Goal: Information Seeking & Learning: Learn about a topic

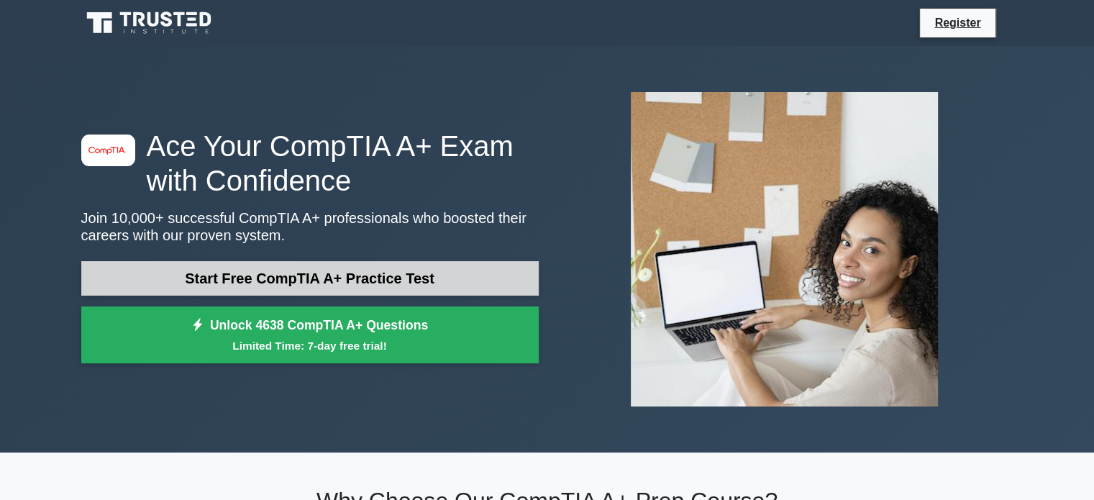
click at [381, 291] on link "Start Free CompTIA A+ Practice Test" at bounding box center [309, 278] width 457 height 35
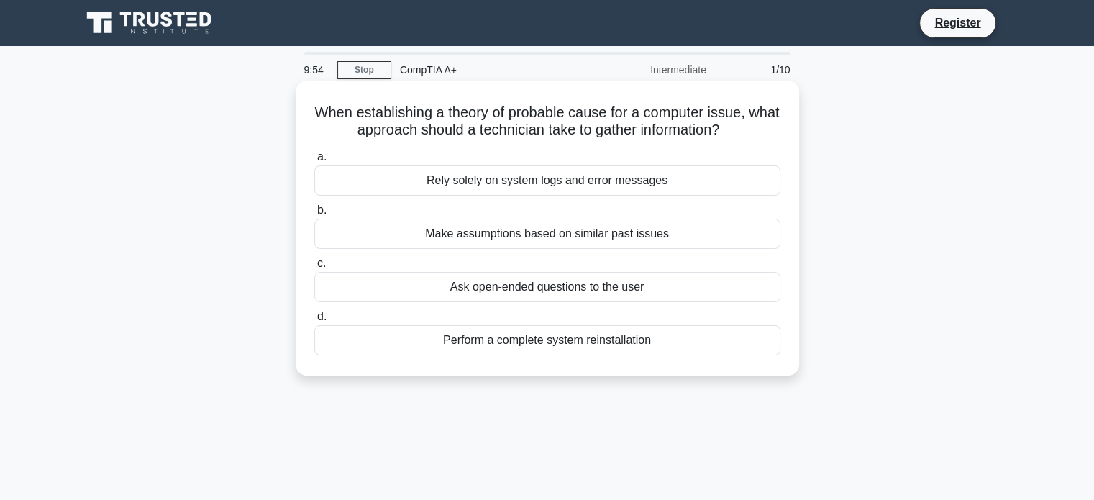
click at [624, 178] on div "Rely solely on system logs and error messages" at bounding box center [547, 180] width 466 height 30
click at [314, 162] on input "a. Rely solely on system logs and error messages" at bounding box center [314, 156] width 0 height 9
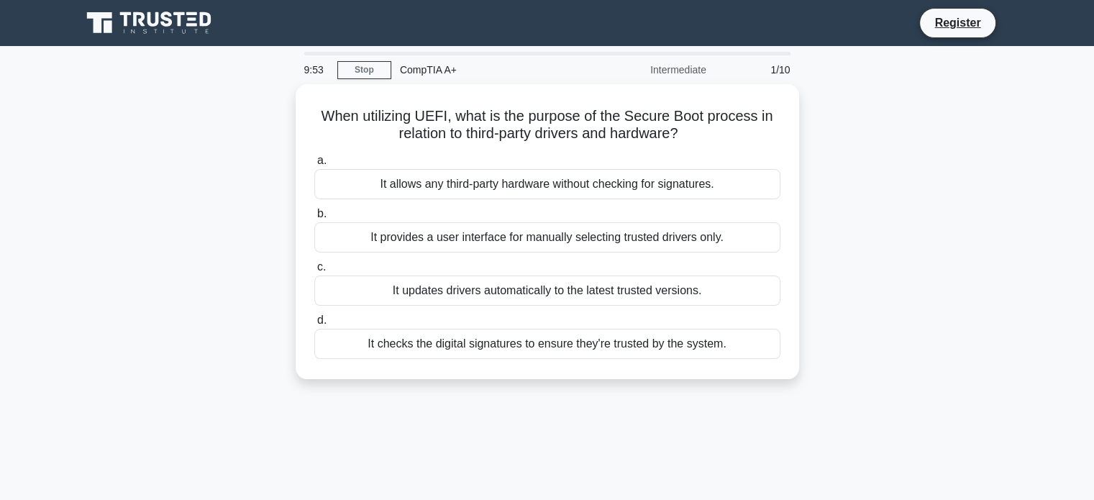
click at [624, 178] on div "It allows any third-party hardware without checking for signatures." at bounding box center [547, 184] width 466 height 30
click at [314, 165] on input "a. It allows any third-party hardware without checking for signatures." at bounding box center [314, 160] width 0 height 9
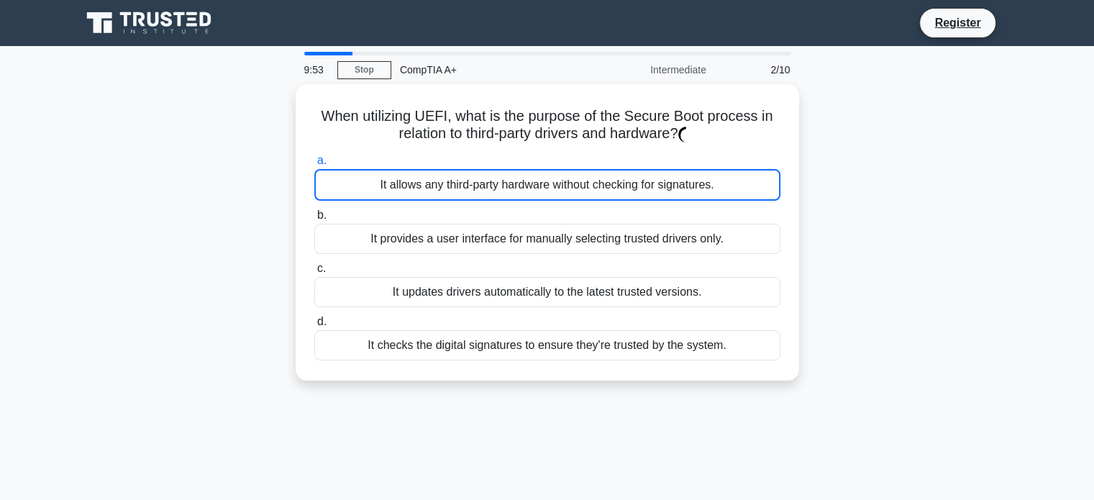
click at [624, 178] on div "It allows any third-party hardware without checking for signatures." at bounding box center [547, 185] width 466 height 32
click at [314, 165] on input "a. It allows any third-party hardware without checking for signatures." at bounding box center [314, 160] width 0 height 9
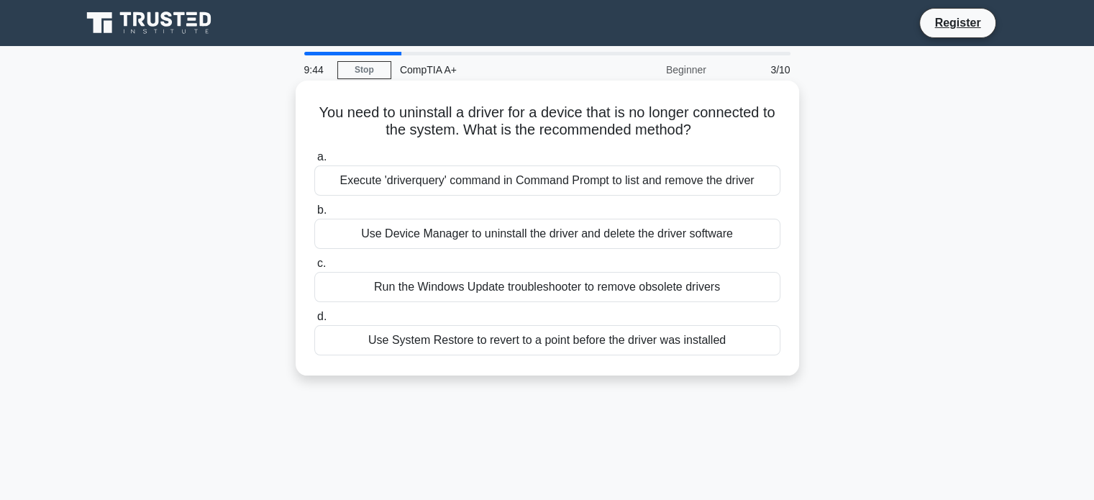
click at [514, 278] on div "Run the Windows Update troubleshooter to remove obsolete drivers" at bounding box center [547, 287] width 466 height 30
click at [314, 268] on input "c. Run the Windows Update troubleshooter to remove obsolete drivers" at bounding box center [314, 263] width 0 height 9
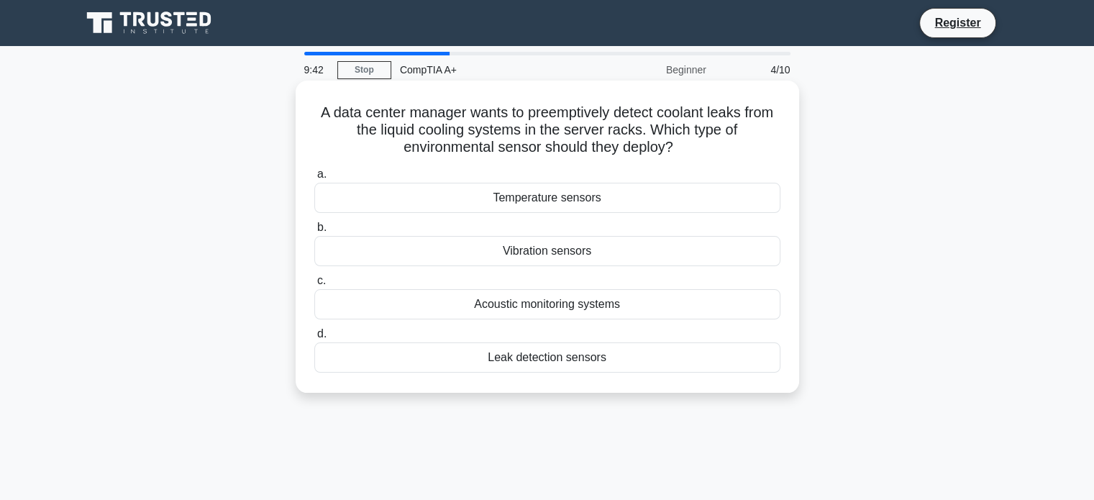
click at [566, 247] on div "Vibration sensors" at bounding box center [547, 251] width 466 height 30
click at [314, 232] on input "b. Vibration sensors" at bounding box center [314, 227] width 0 height 9
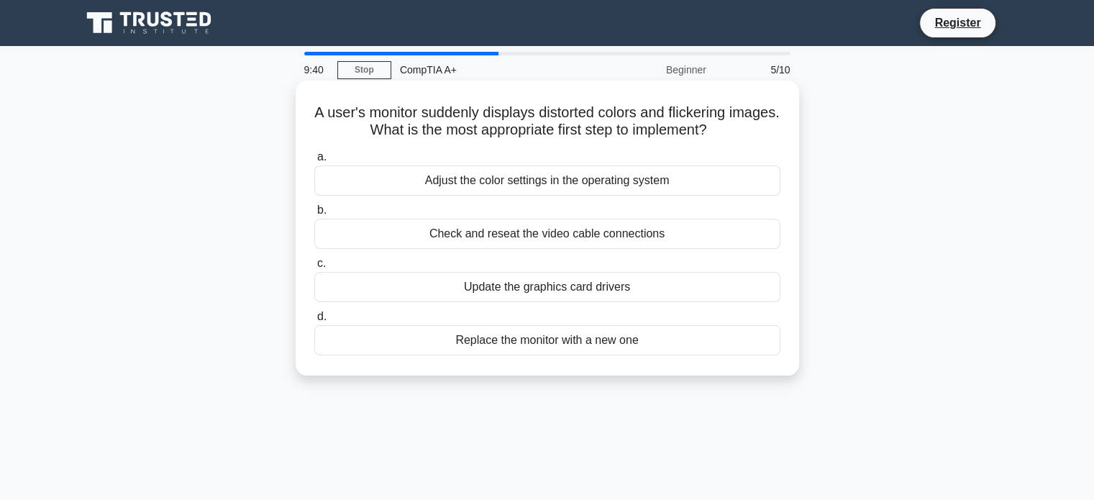
drag, startPoint x: 558, startPoint y: 201, endPoint x: 544, endPoint y: 222, distance: 24.3
click at [544, 222] on label "b. Check and reseat the video cable connections" at bounding box center [547, 224] width 466 height 47
click at [544, 222] on div "Check and reseat the video cable connections" at bounding box center [547, 234] width 466 height 30
click at [314, 215] on input "b. Check and reseat the video cable connections" at bounding box center [314, 210] width 0 height 9
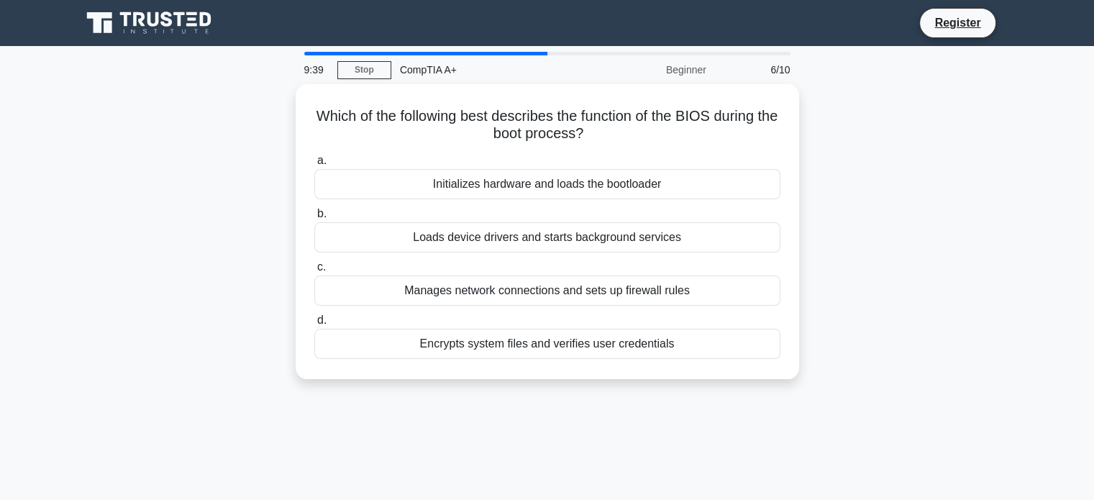
click at [544, 222] on div "Loads device drivers and starts background services" at bounding box center [547, 237] width 466 height 30
click at [314, 219] on input "b. Loads device drivers and starts background services" at bounding box center [314, 213] width 0 height 9
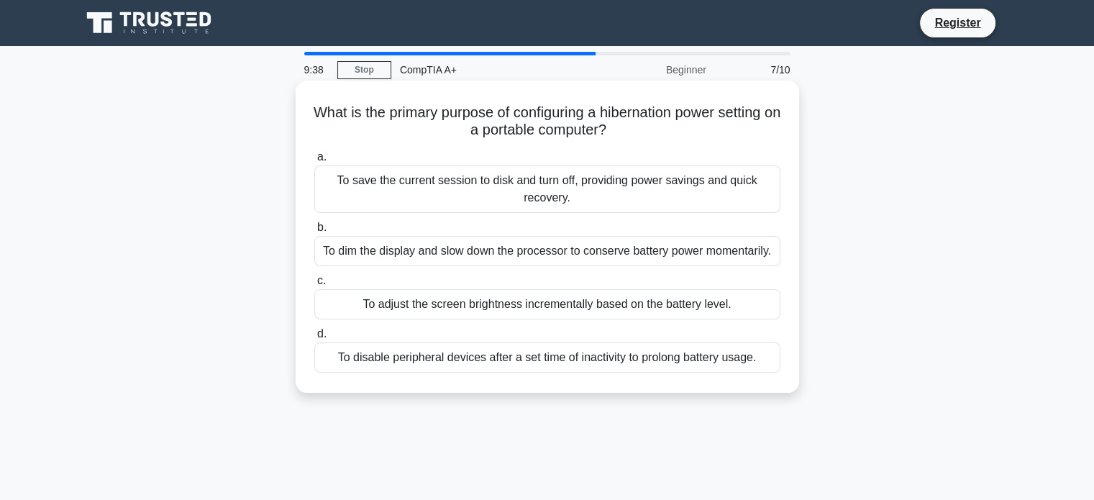
click at [558, 188] on div "To save the current session to disk and turn off, providing power savings and q…" at bounding box center [547, 188] width 466 height 47
click at [314, 162] on input "a. To save the current session to disk and turn off, providing power savings an…" at bounding box center [314, 156] width 0 height 9
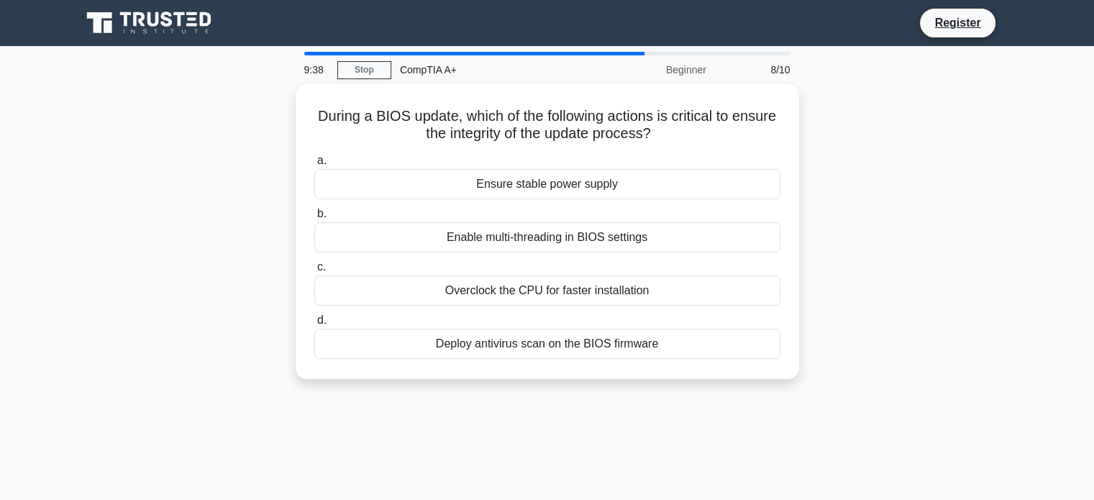
click at [558, 188] on div "Ensure stable power supply" at bounding box center [547, 184] width 466 height 30
click at [314, 165] on input "a. Ensure stable power supply" at bounding box center [314, 160] width 0 height 9
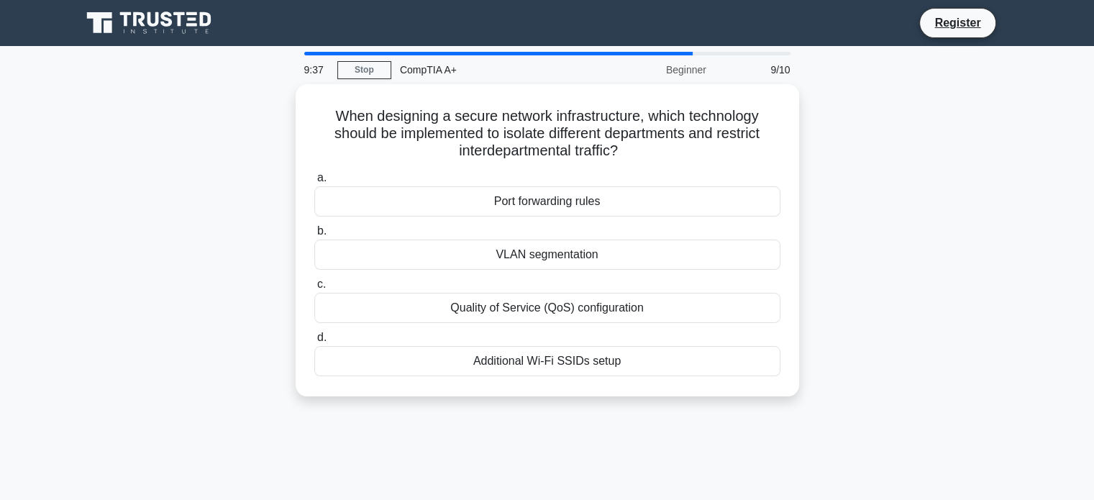
click at [558, 188] on div "Port forwarding rules" at bounding box center [547, 201] width 466 height 30
click at [314, 183] on input "a. Port forwarding rules" at bounding box center [314, 177] width 0 height 9
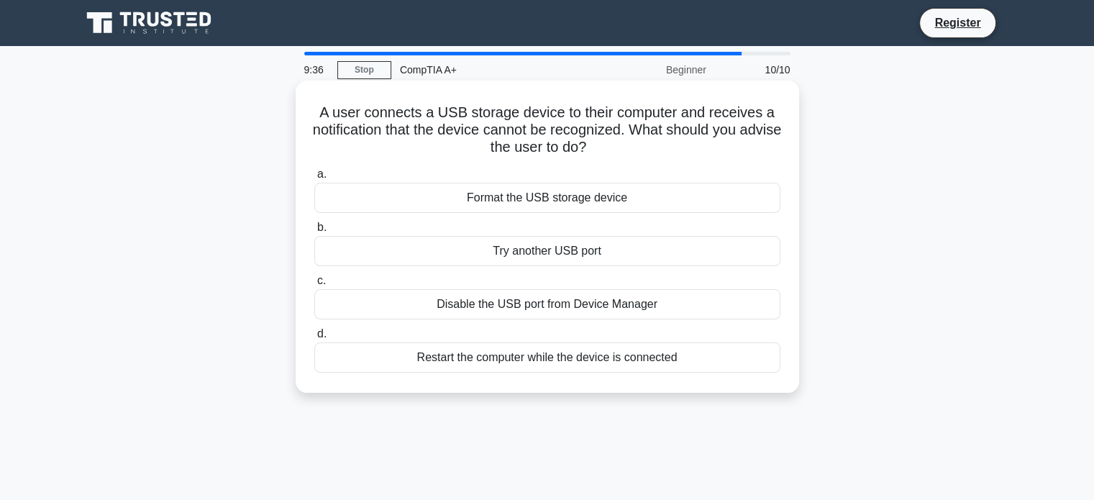
click at [555, 250] on div "Try another USB port" at bounding box center [547, 251] width 466 height 30
click at [314, 232] on input "b. Try another USB port" at bounding box center [314, 227] width 0 height 9
